Goal: Find contact information: Find contact information

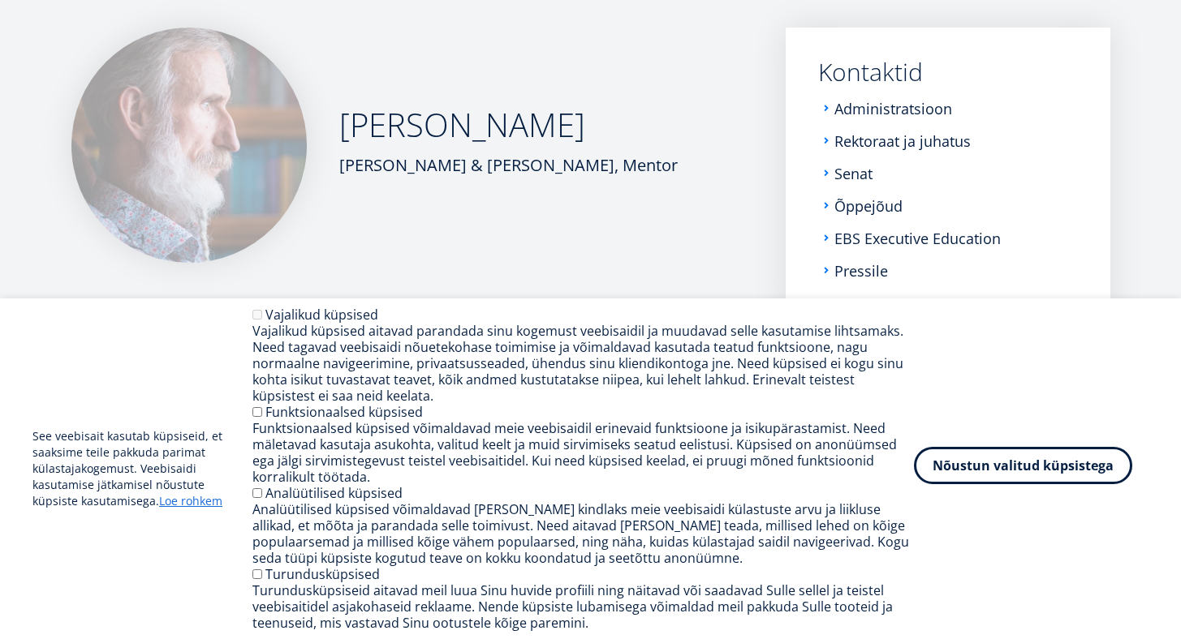
click at [1010, 476] on button "Nõustun valitud küpsistega" at bounding box center [1023, 465] width 218 height 37
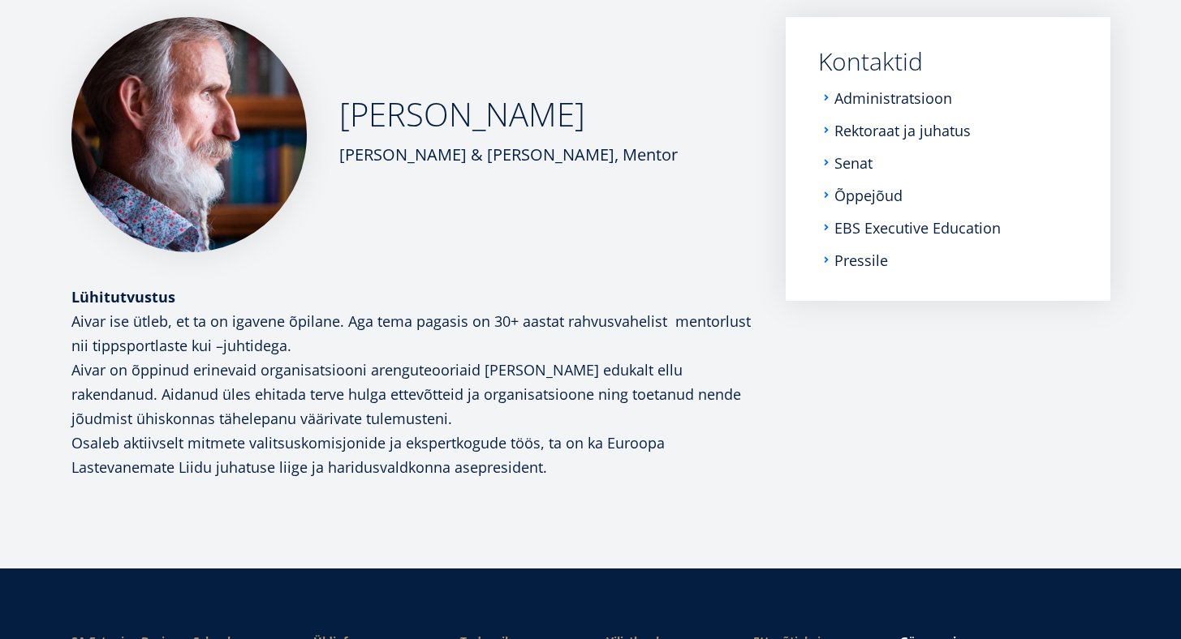
scroll to position [275, 0]
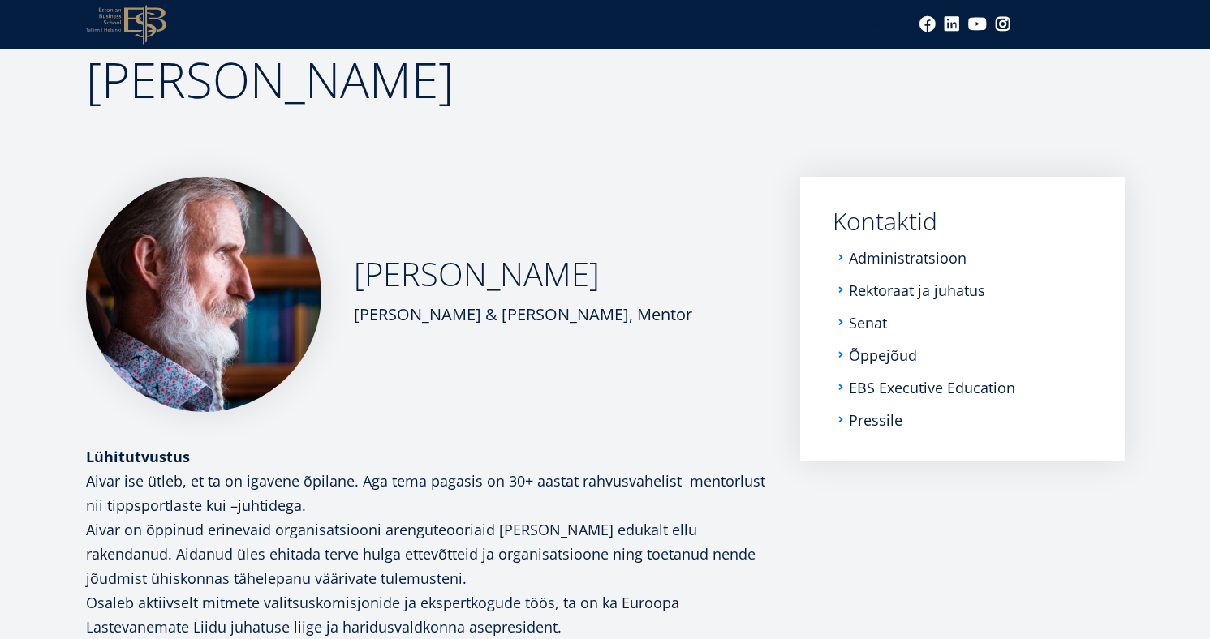
scroll to position [412, 0]
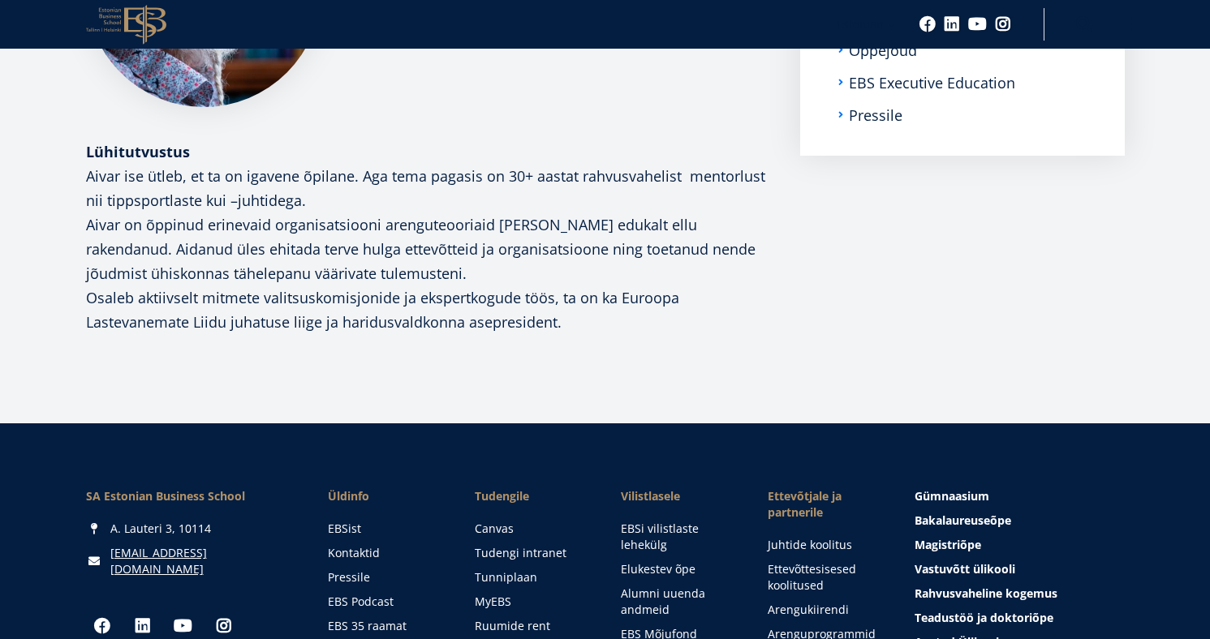
drag, startPoint x: 210, startPoint y: 151, endPoint x: 614, endPoint y: 282, distance: 424.7
click at [601, 282] on div "Lühitutvustus Aivar ise ütleb, et ta on igavene õpilane. Aga tema pagasis on 30…" at bounding box center [427, 249] width 682 height 219
click at [618, 263] on p "Aivar on õppinud erinevaid organisatsiooni arenguteooriaid [PERSON_NAME] edukal…" at bounding box center [427, 249] width 682 height 73
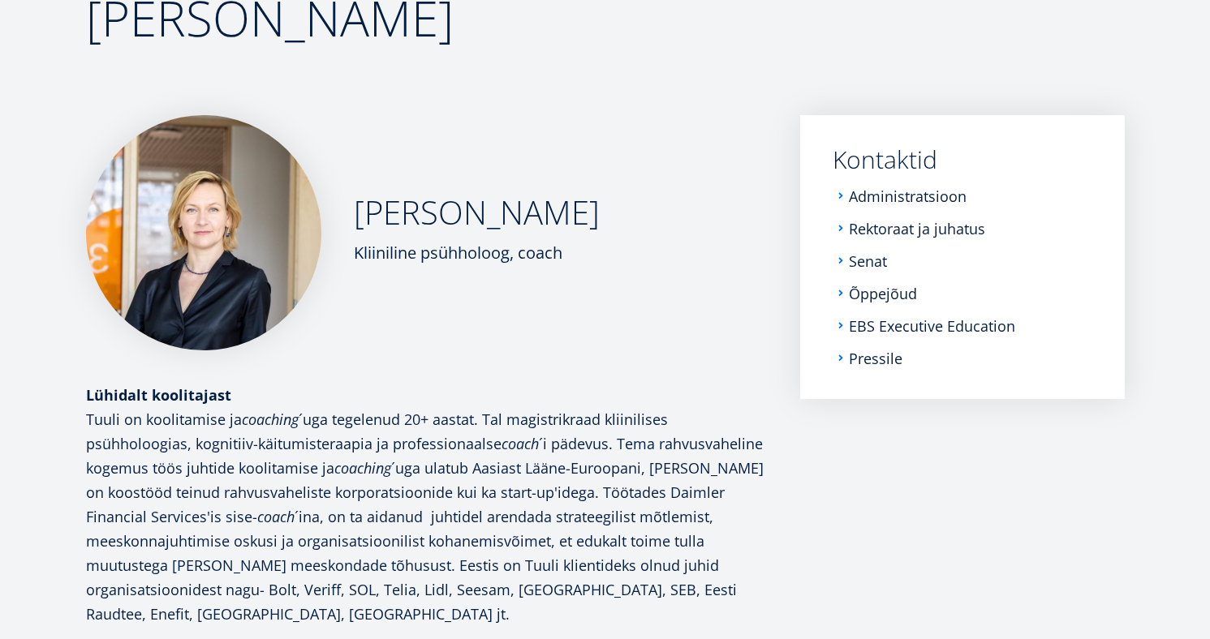
scroll to position [208, 0]
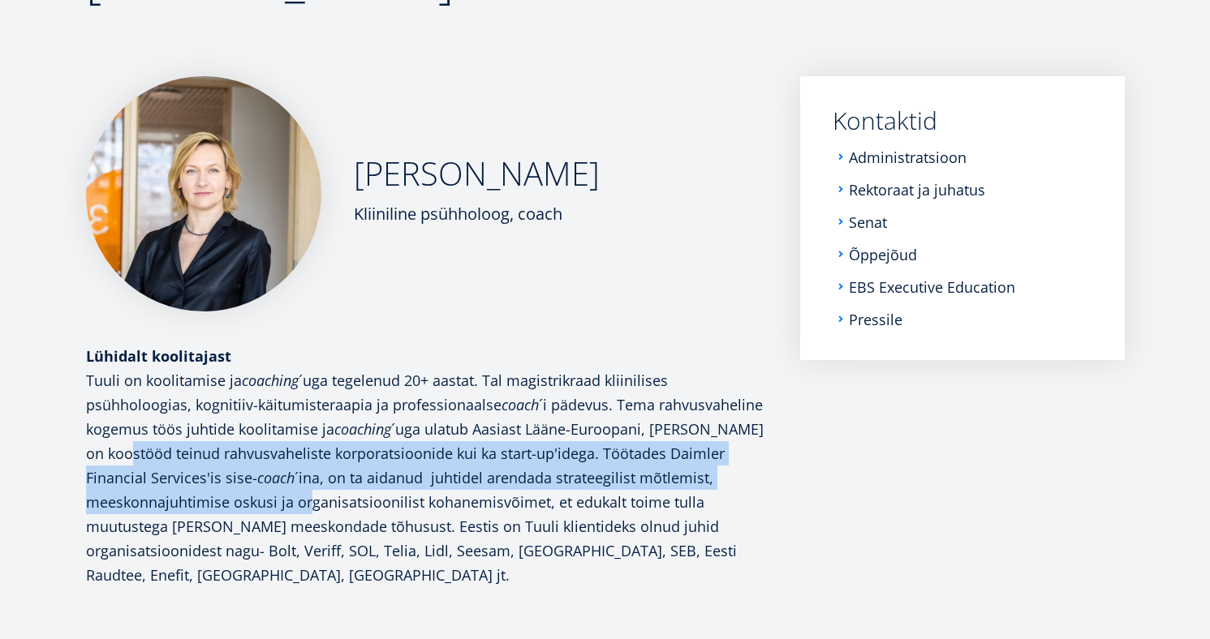
drag, startPoint x: 172, startPoint y: 472, endPoint x: 308, endPoint y: 500, distance: 139.1
click at [308, 500] on p "Tuuli on koolitamise ja coaching ´uga tegelenud 20+ aastat. Tal magistrikraad k…" at bounding box center [427, 477] width 682 height 219
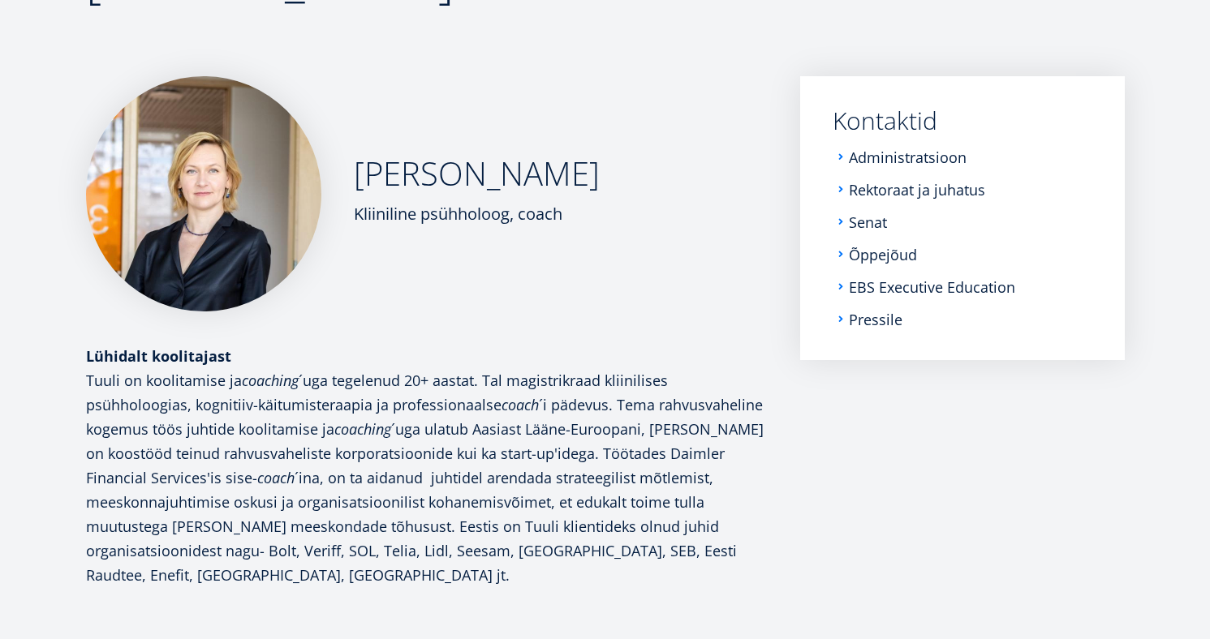
click at [235, 469] on p "Tuuli on koolitamise ja coaching ´uga tegelenud 20+ aastat. Tal magistrikraad k…" at bounding box center [427, 477] width 682 height 219
